Goal: Task Accomplishment & Management: Use online tool/utility

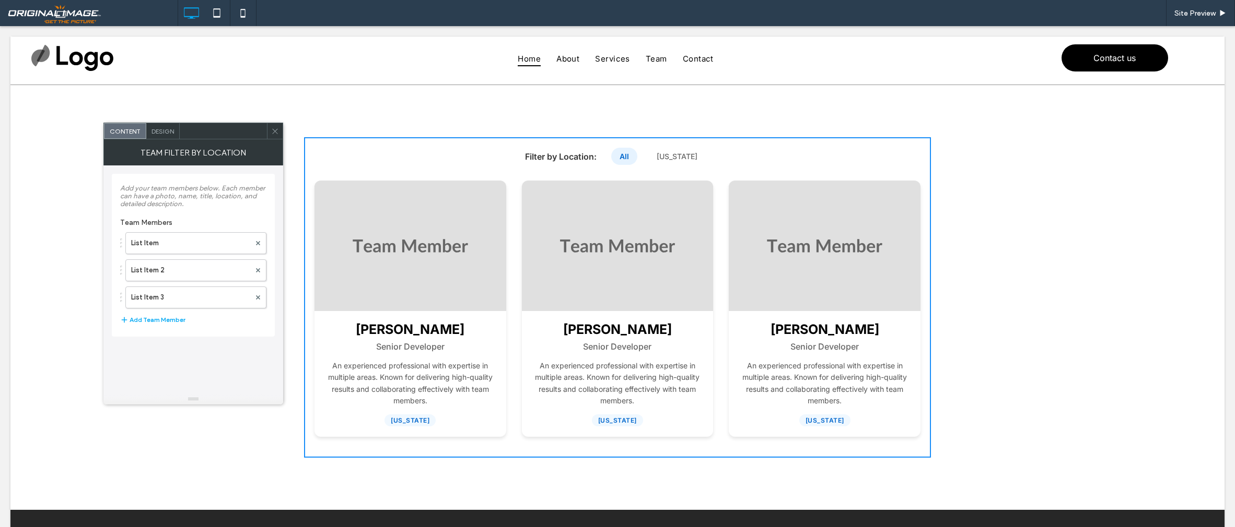
click at [278, 134] on icon at bounding box center [275, 131] width 8 height 8
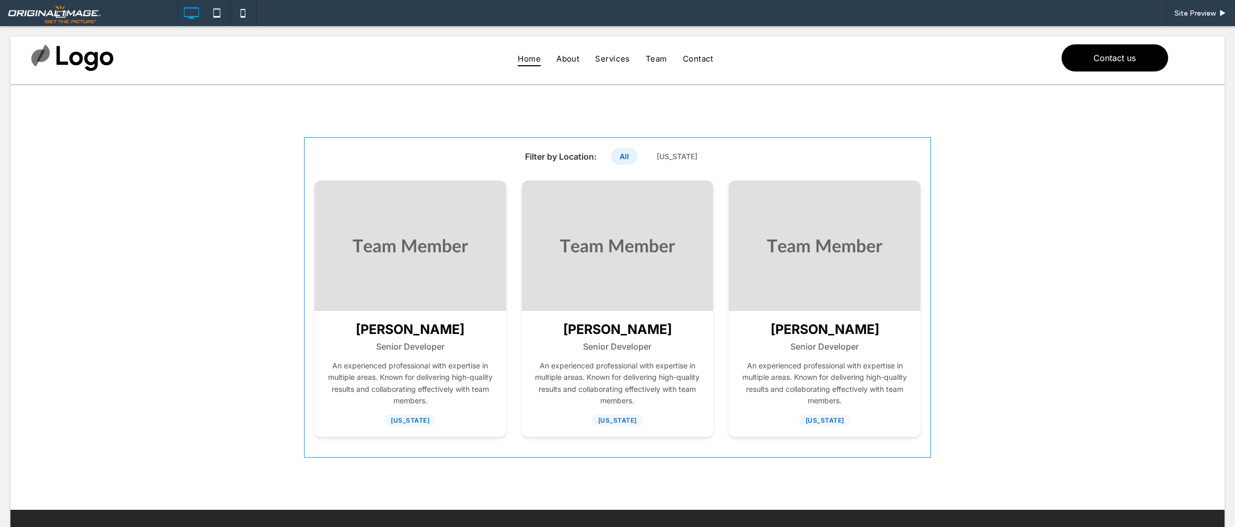
click at [449, 253] on span at bounding box center [617, 297] width 627 height 321
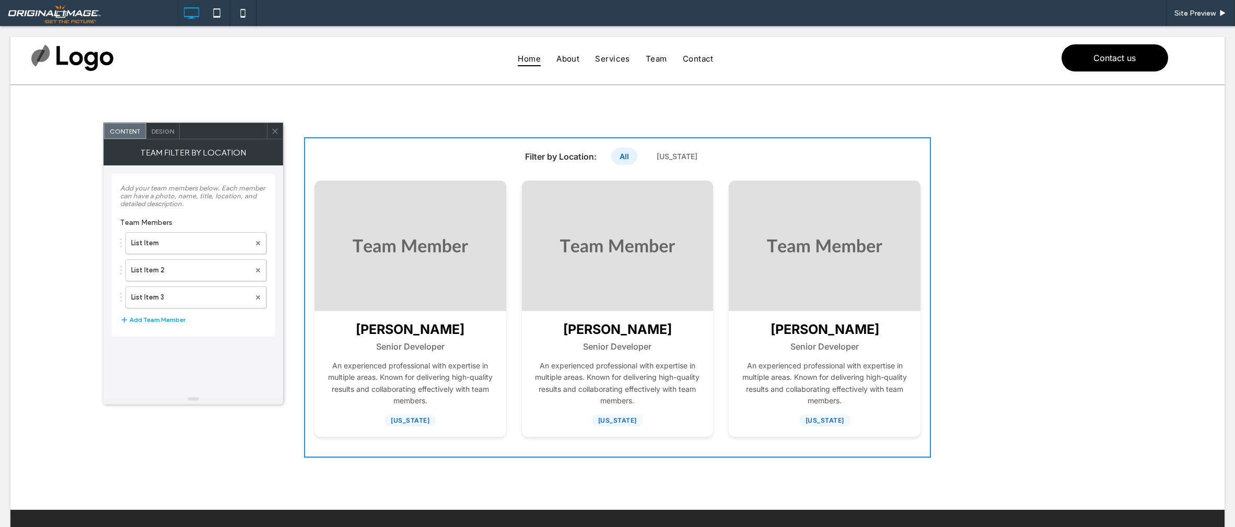
click at [272, 128] on icon at bounding box center [275, 131] width 8 height 8
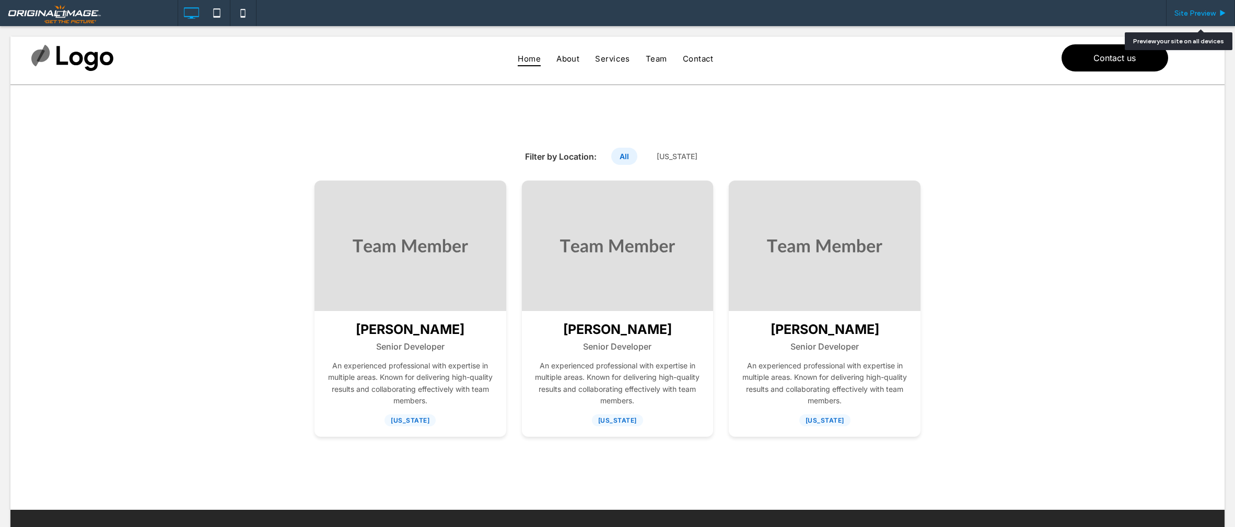
click at [1206, 12] on span "Site Preview" at bounding box center [1194, 13] width 41 height 9
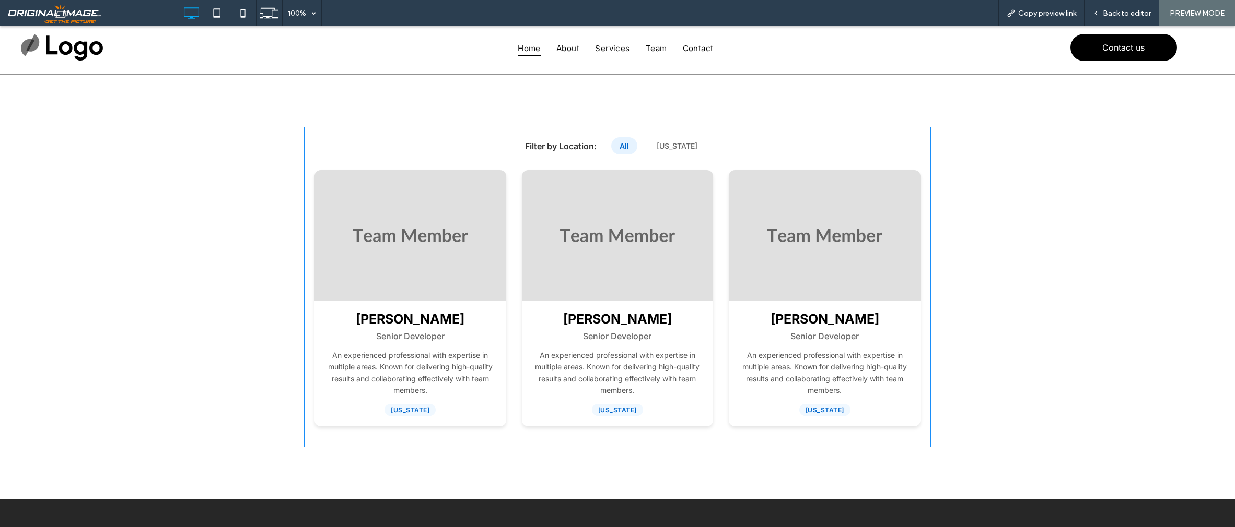
click at [684, 146] on span at bounding box center [617, 287] width 627 height 321
click at [556, 149] on span at bounding box center [617, 287] width 627 height 321
click at [689, 144] on span at bounding box center [617, 287] width 627 height 321
drag, startPoint x: 689, startPoint y: 144, endPoint x: 868, endPoint y: 169, distance: 180.8
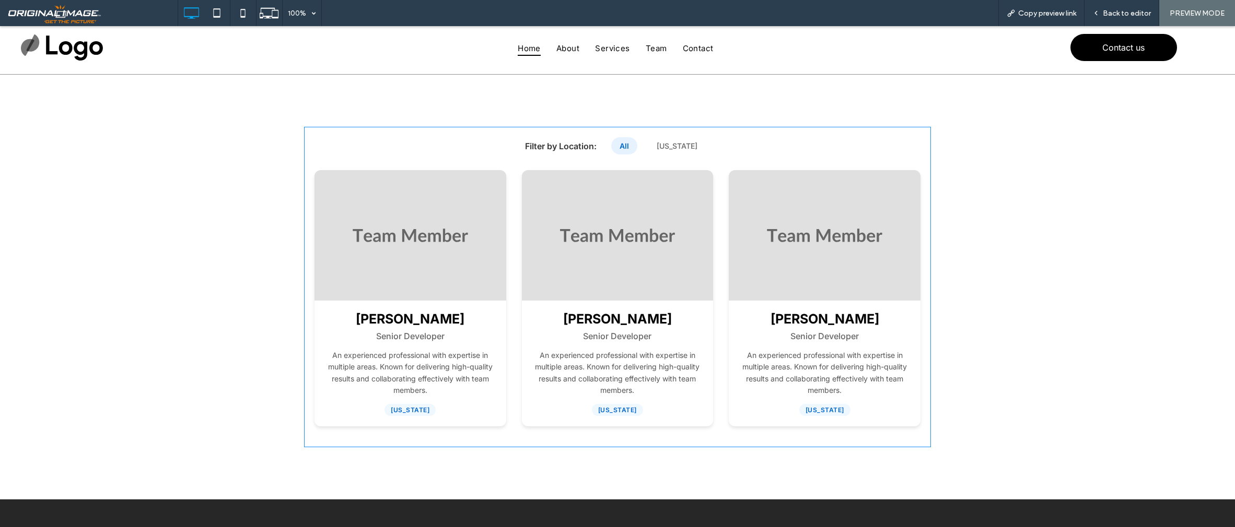
click at [690, 145] on span at bounding box center [617, 287] width 627 height 321
click at [760, 221] on span at bounding box center [617, 287] width 627 height 321
drag, startPoint x: 592, startPoint y: 266, endPoint x: 519, endPoint y: 275, distance: 73.7
click at [591, 266] on span at bounding box center [617, 287] width 627 height 321
drag, startPoint x: 433, startPoint y: 286, endPoint x: 544, endPoint y: 314, distance: 114.2
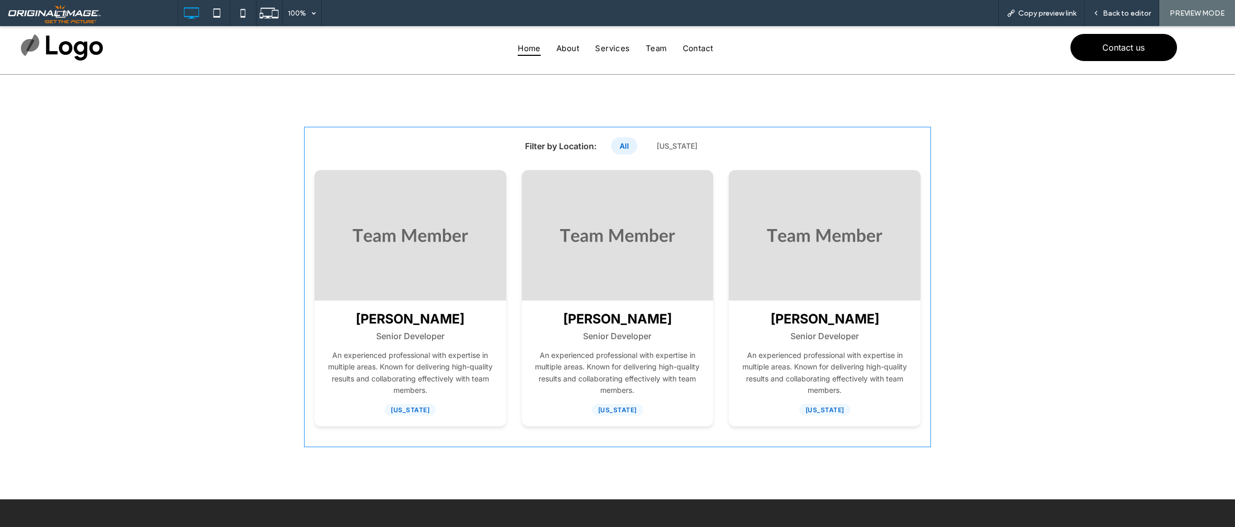
click at [433, 286] on span at bounding box center [617, 287] width 627 height 321
drag, startPoint x: 578, startPoint y: 332, endPoint x: 597, endPoint y: 338, distance: 20.3
click at [578, 333] on span at bounding box center [617, 287] width 627 height 321
click at [809, 363] on span at bounding box center [617, 287] width 627 height 321
click at [1006, 346] on div "Filter by Location: All [US_STATE] [PERSON_NAME] Senior Developer An experience…" at bounding box center [617, 287] width 1235 height 425
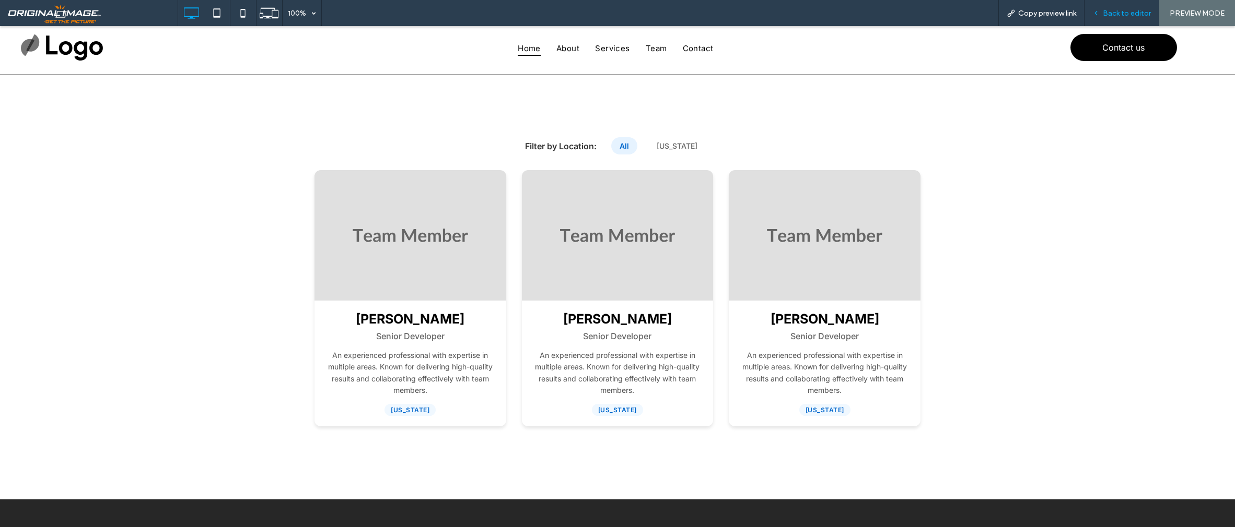
click at [1103, 13] on div "Back to editor" at bounding box center [1121, 13] width 74 height 9
